Goal: Find specific page/section: Locate a particular part of the current website

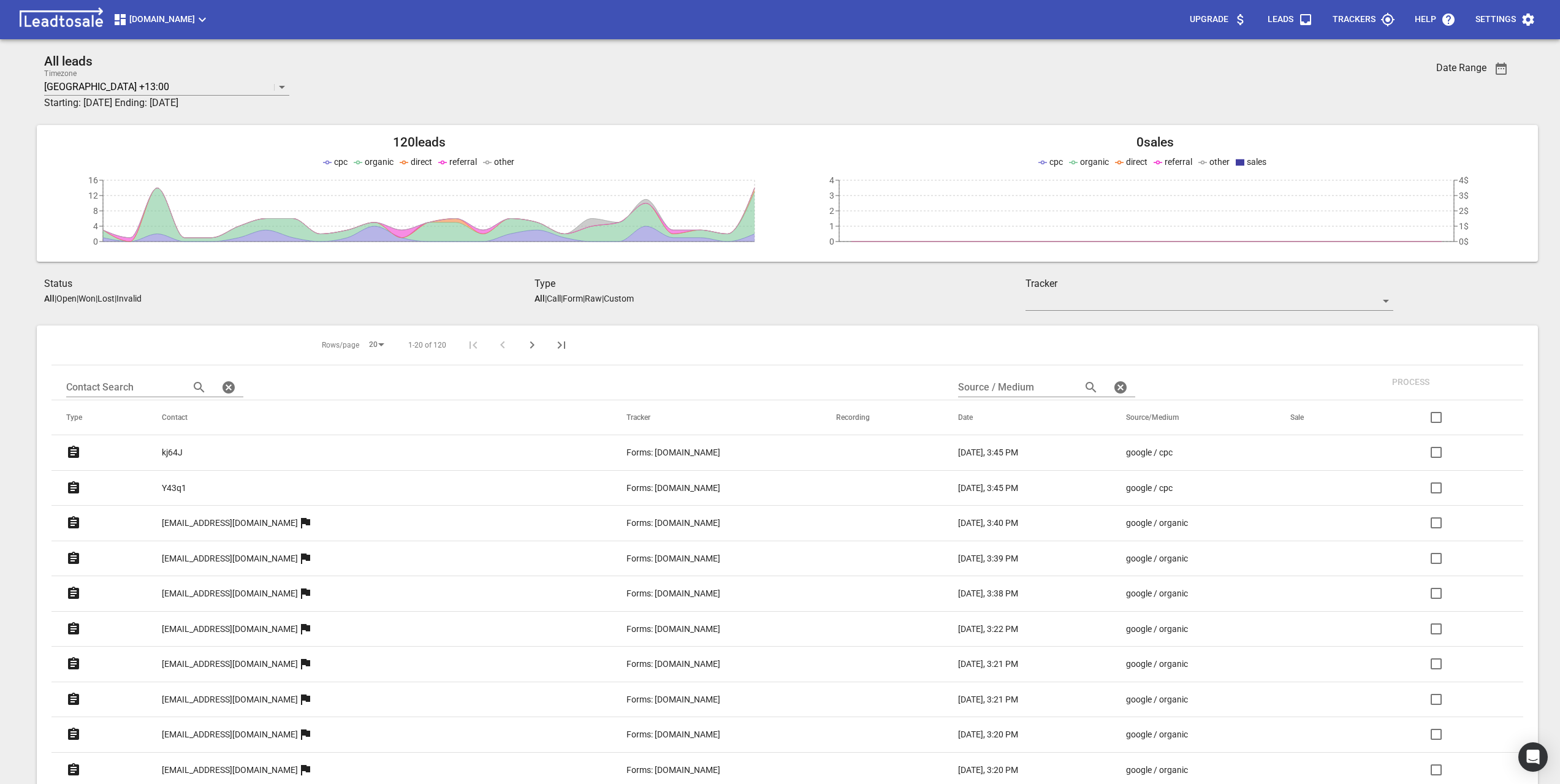
click at [239, 524] on p "[EMAIL_ADDRESS][DOMAIN_NAME]" at bounding box center [230, 523] width 136 height 13
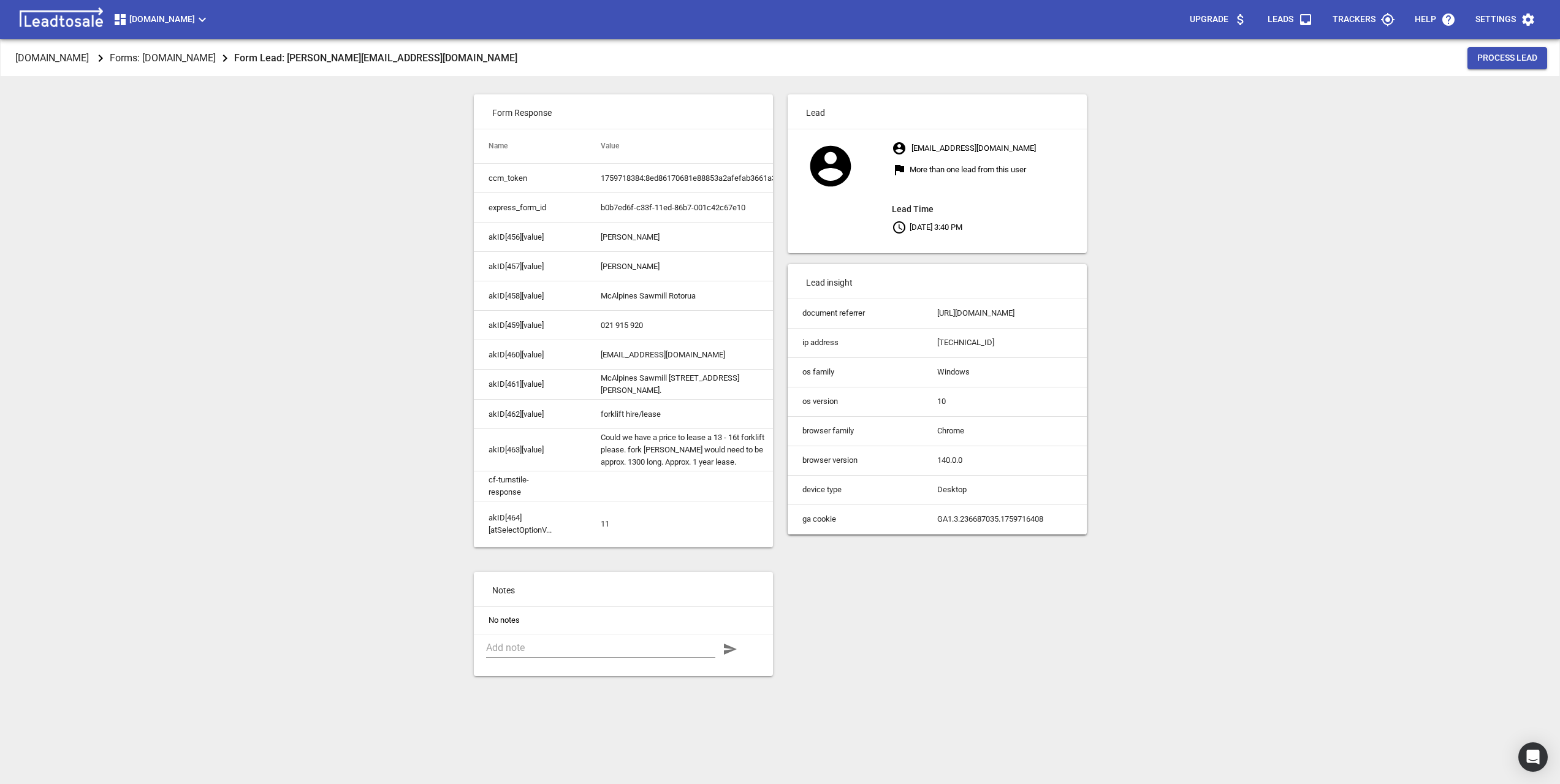
scroll to position [0, 30]
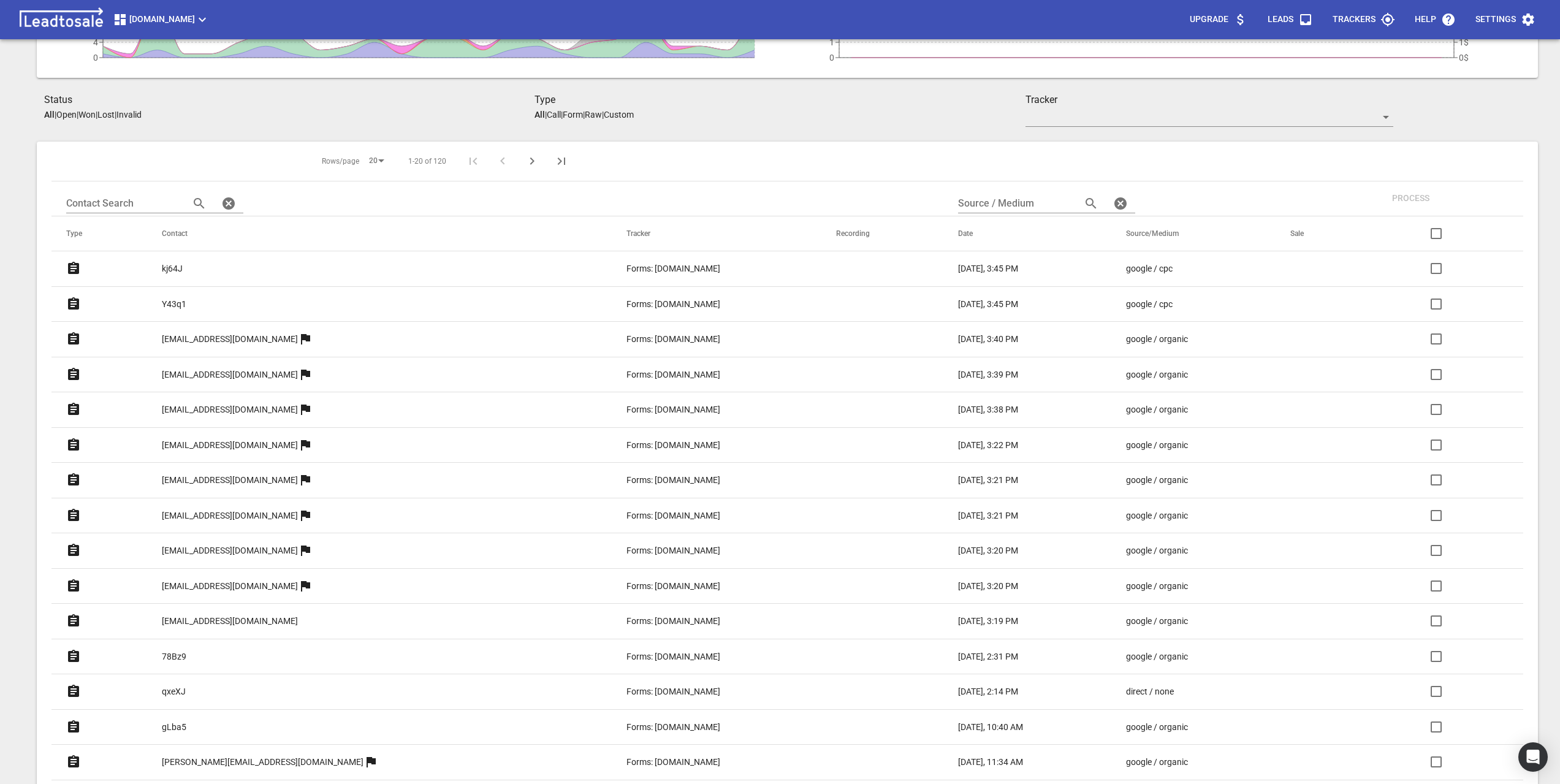
scroll to position [246, 0]
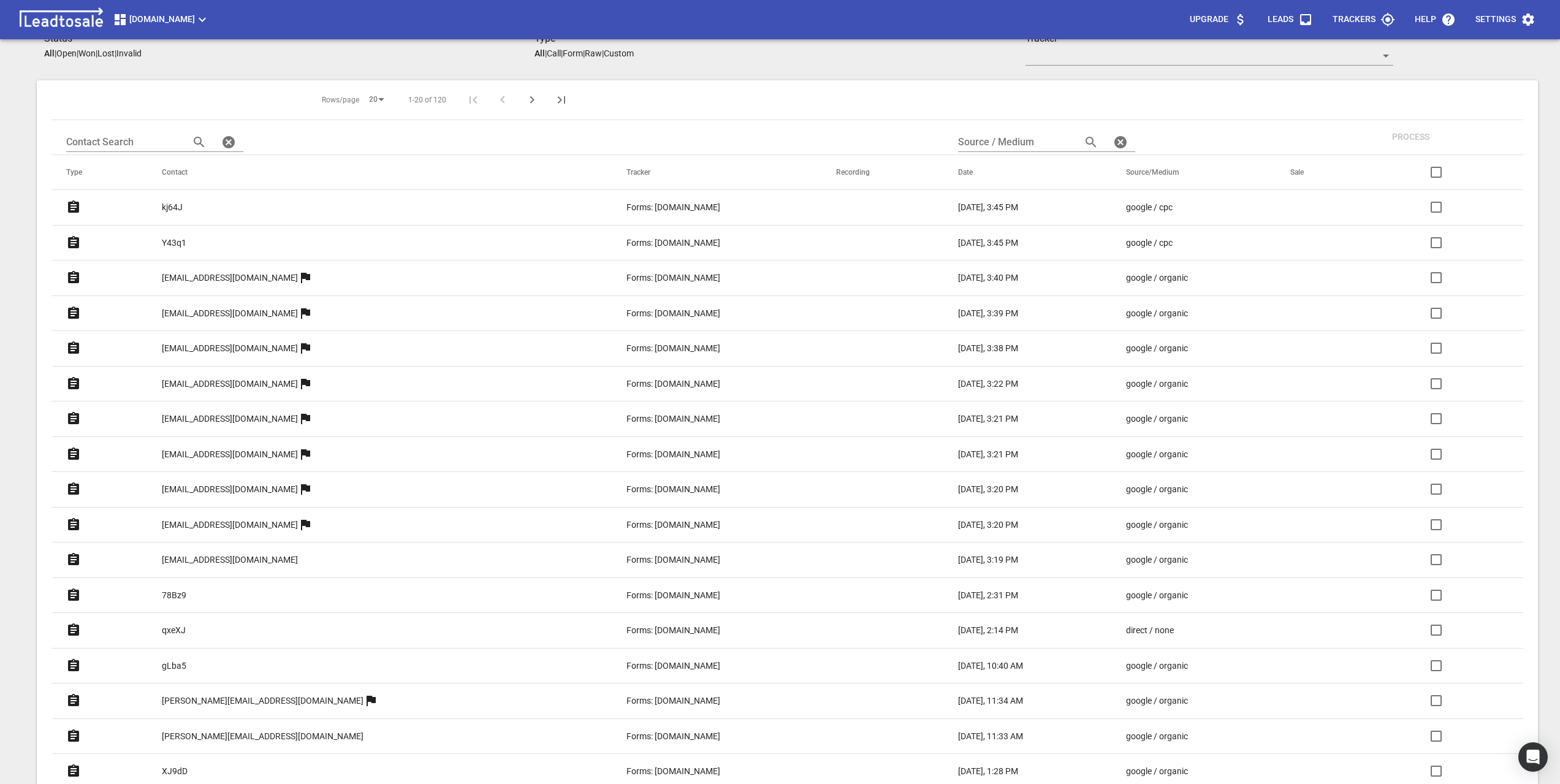
click at [269, 523] on p "[EMAIL_ADDRESS][DOMAIN_NAME]" at bounding box center [230, 525] width 136 height 13
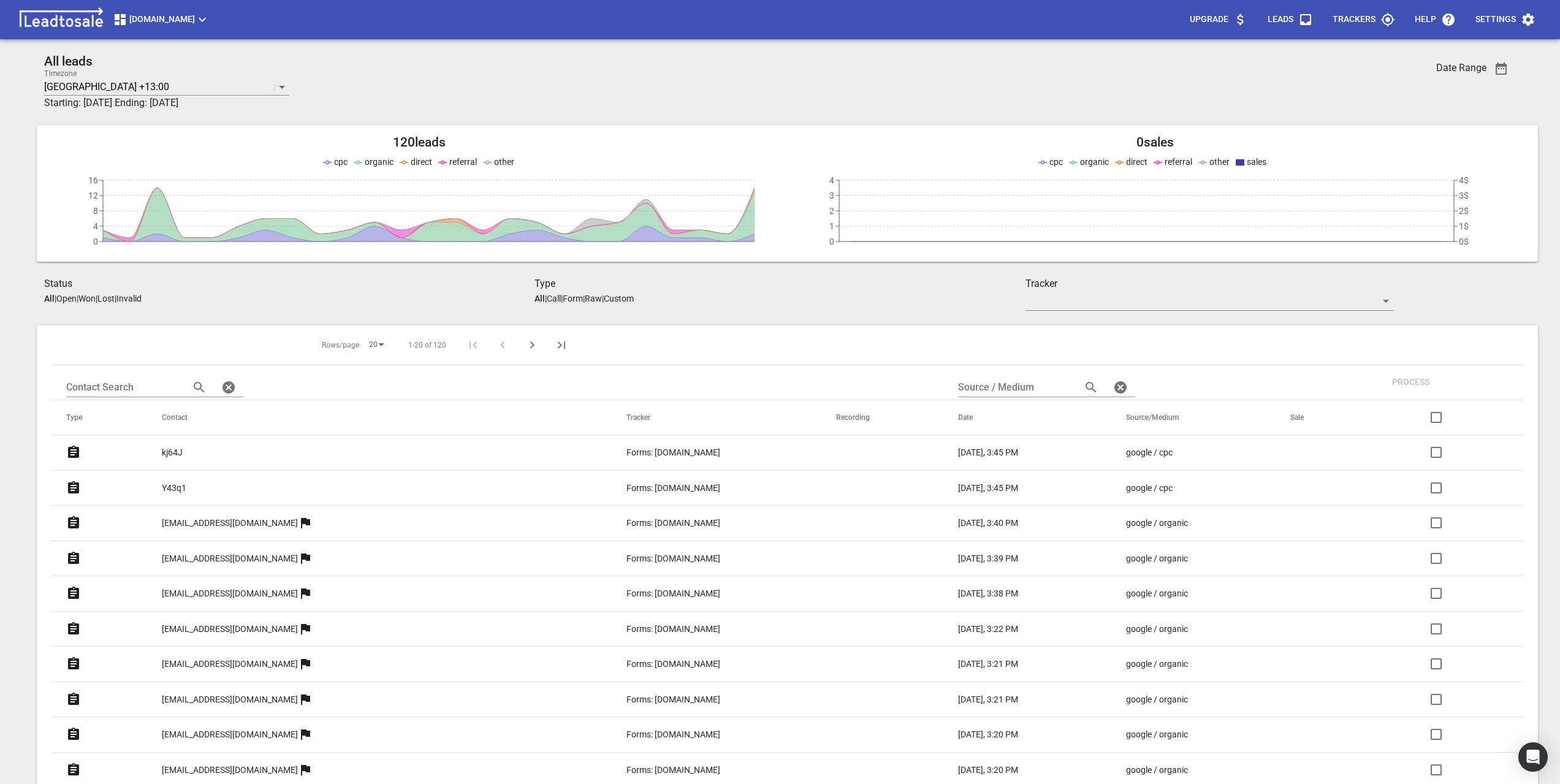
scroll to position [246, 0]
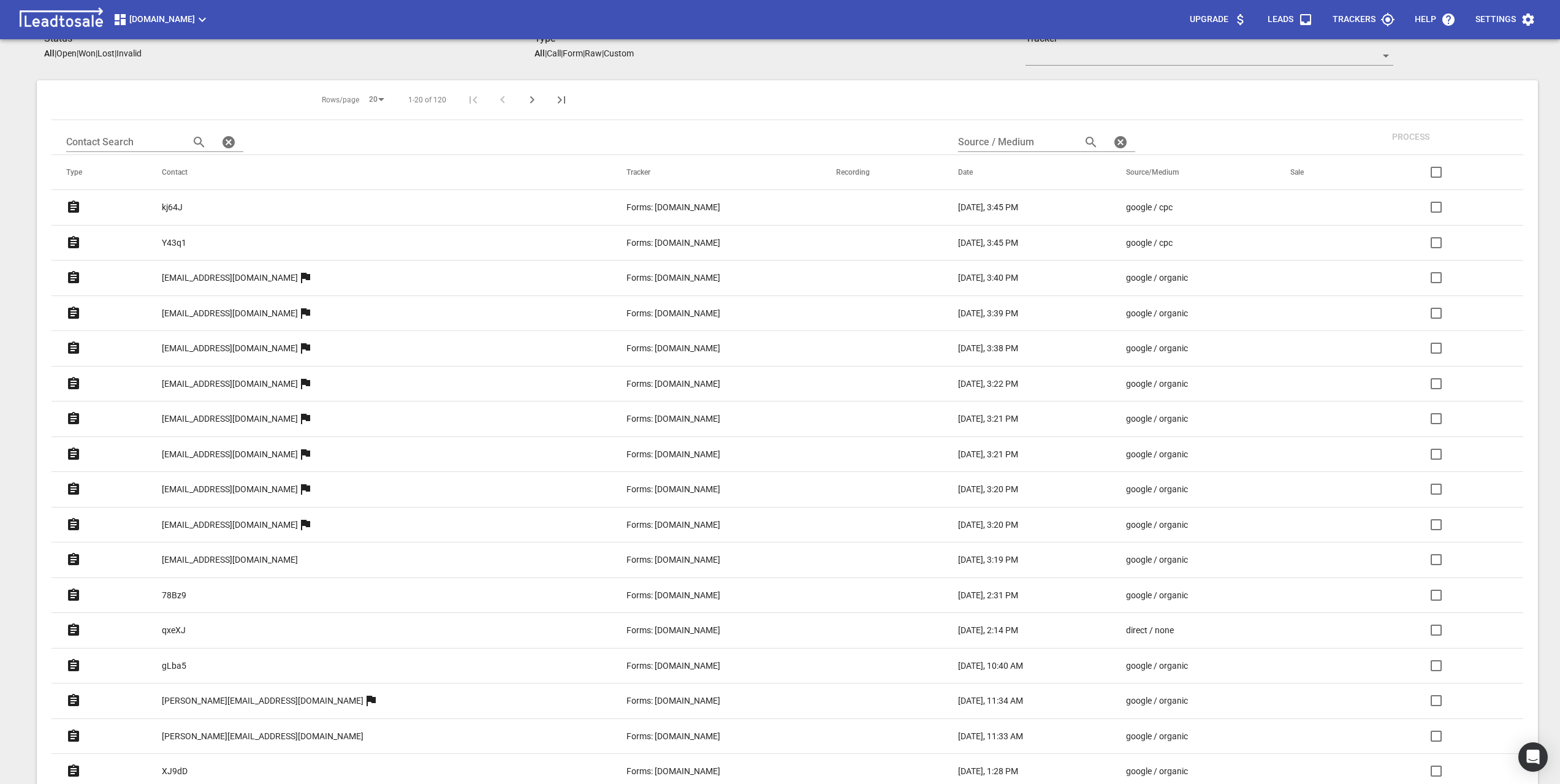
click at [269, 278] on p "[EMAIL_ADDRESS][DOMAIN_NAME]" at bounding box center [230, 278] width 136 height 13
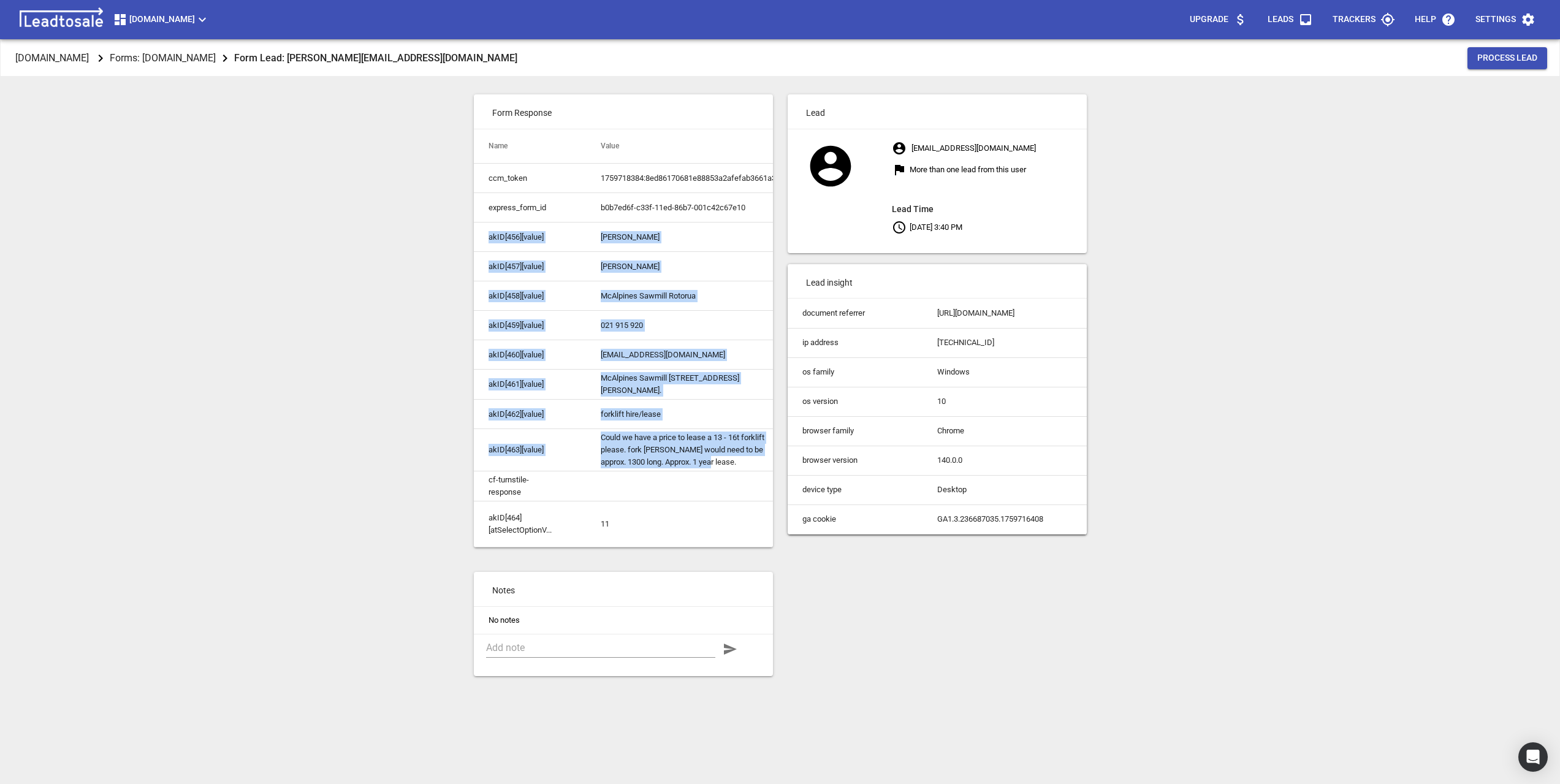
drag, startPoint x: 686, startPoint y: 459, endPoint x: 473, endPoint y: 224, distance: 317.2
click at [474, 224] on tbody "ccm_token 1759718384:8ed86170681e88853a2afefab3661a32 express_form_id b0b7ed6f-…" at bounding box center [634, 356] width 321 height 384
copy tbody "akID[456][value] [PERSON_NAME][457][value] [PERSON_NAME] akID[458][value] McAlp…"
